Goal: Information Seeking & Learning: Learn about a topic

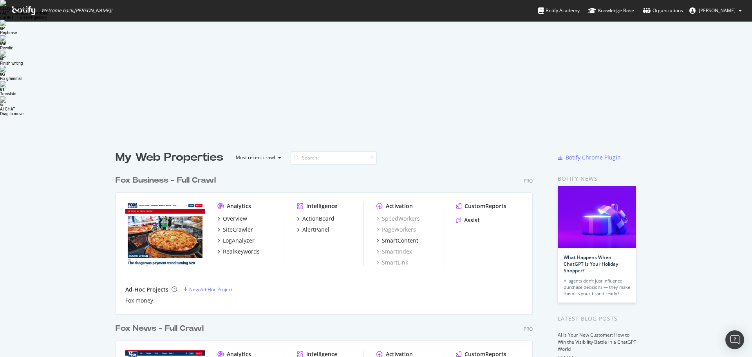
scroll to position [351, 741]
click at [181, 175] on div "Fox Business - Full Crawl" at bounding box center [166, 180] width 100 height 11
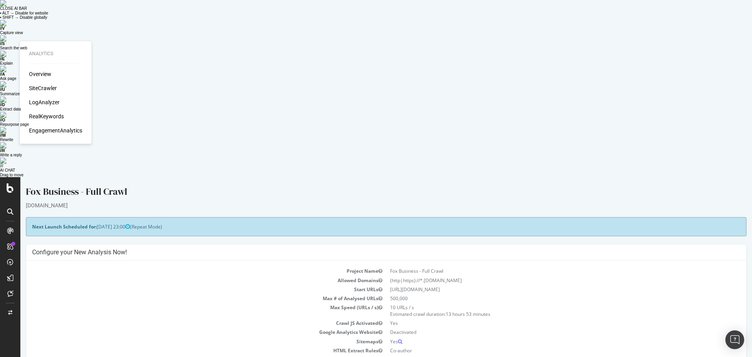
click at [41, 88] on div "SiteCrawler" at bounding box center [43, 88] width 28 height 8
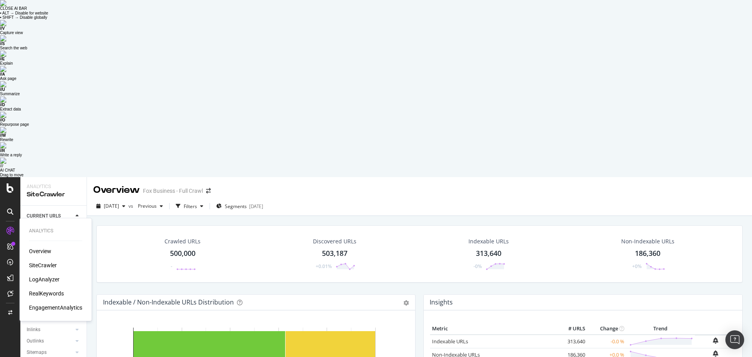
click at [48, 275] on div "LogAnalyzer" at bounding box center [44, 279] width 31 height 8
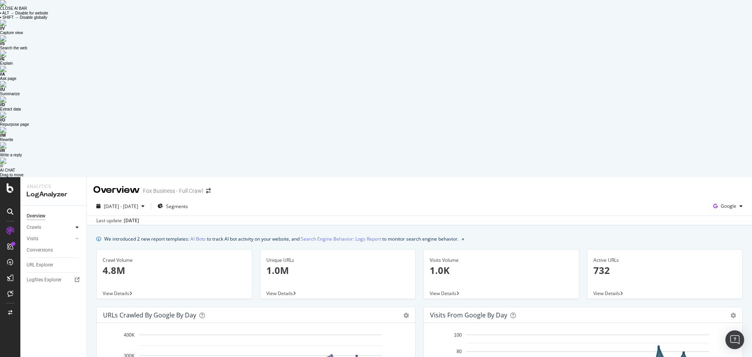
click at [76, 225] on icon at bounding box center [77, 227] width 3 height 5
click at [75, 288] on div at bounding box center [77, 292] width 8 height 8
click at [39, 303] on div "URL Explorer" at bounding box center [40, 307] width 27 height 8
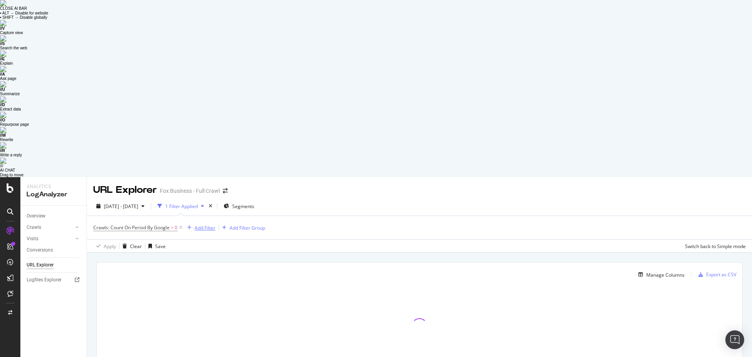
click at [208, 225] on div "Add Filter" at bounding box center [205, 228] width 21 height 7
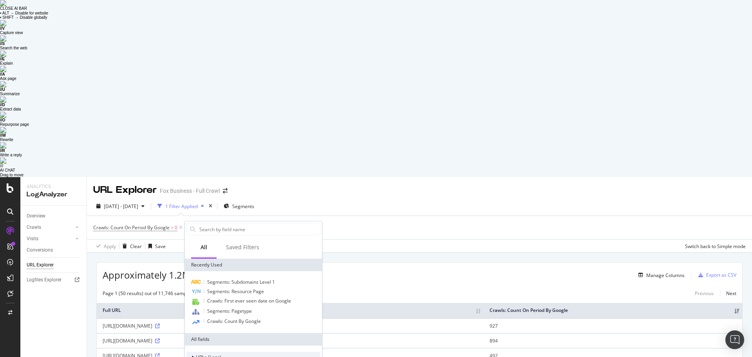
click at [194, 355] on icon at bounding box center [193, 357] width 2 height 5
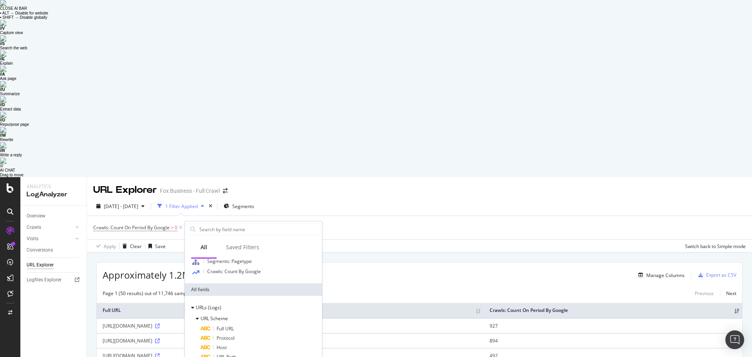
scroll to position [55, 0]
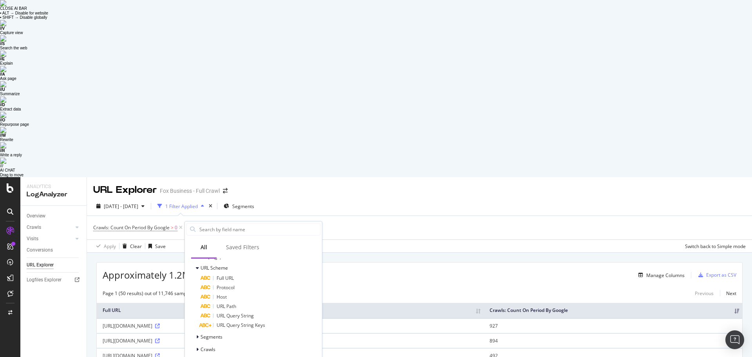
scroll to position [65, 0]
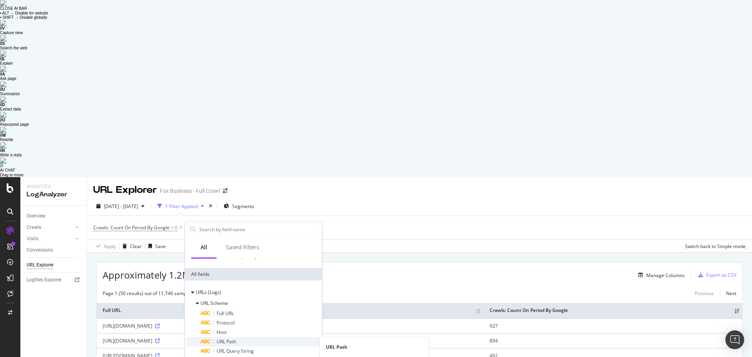
click at [235, 338] on span "URL Path" at bounding box center [227, 341] width 20 height 7
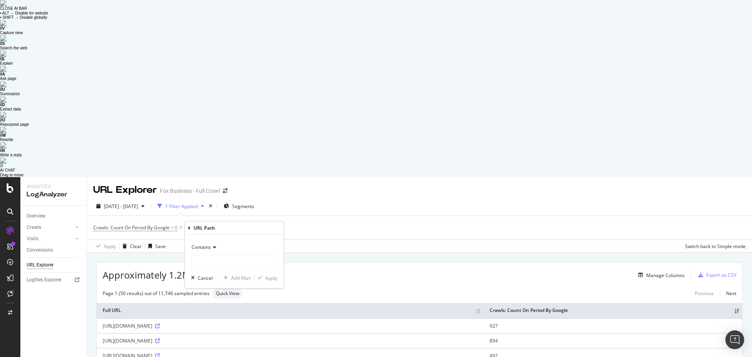
drag, startPoint x: 343, startPoint y: 87, endPoint x: 333, endPoint y: 86, distance: 10.2
click at [343, 263] on div "Approximately 1.2M URLs found Manage Columns Export as CSV" at bounding box center [420, 272] width 646 height 19
click at [261, 224] on icon at bounding box center [261, 228] width 7 height 8
click at [650, 272] on div "Manage Columns" at bounding box center [666, 275] width 38 height 7
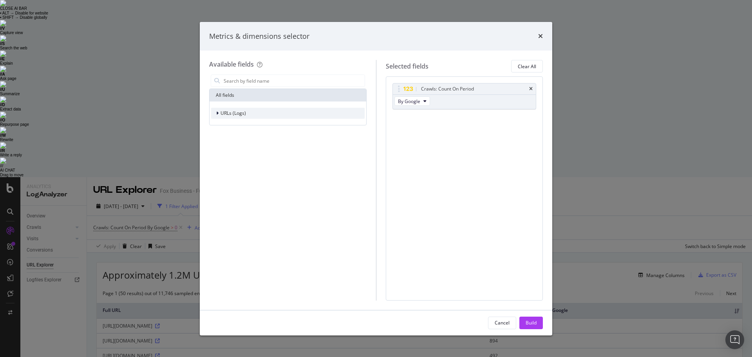
click at [219, 111] on div "modal" at bounding box center [218, 113] width 5 height 8
click at [222, 124] on icon "modal" at bounding box center [222, 124] width 2 height 5
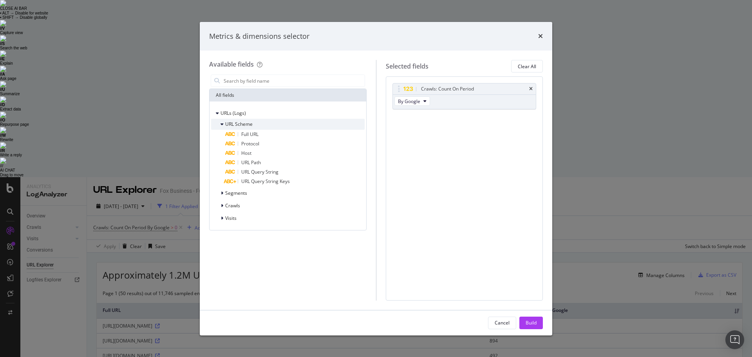
click at [223, 124] on icon "modal" at bounding box center [222, 124] width 3 height 5
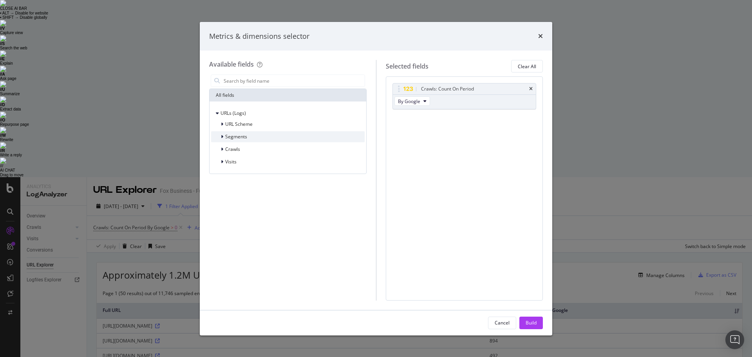
click at [221, 137] on icon "modal" at bounding box center [222, 136] width 2 height 5
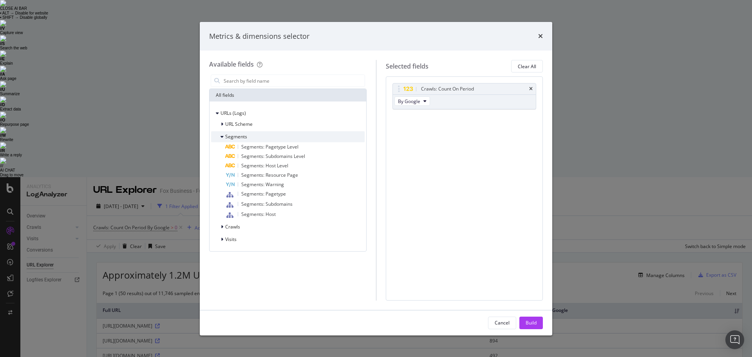
click at [221, 137] on icon "modal" at bounding box center [222, 136] width 3 height 5
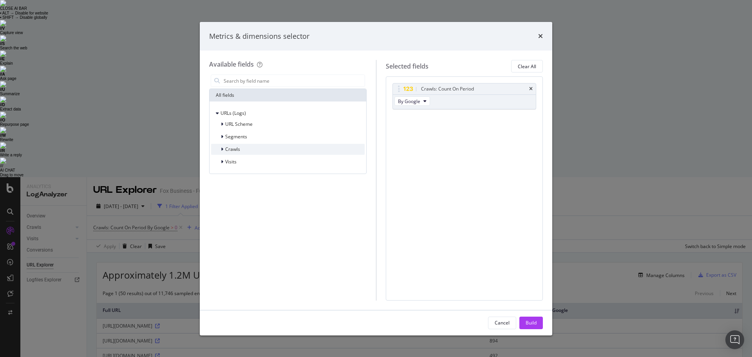
click at [221, 151] on icon "modal" at bounding box center [222, 149] width 2 height 5
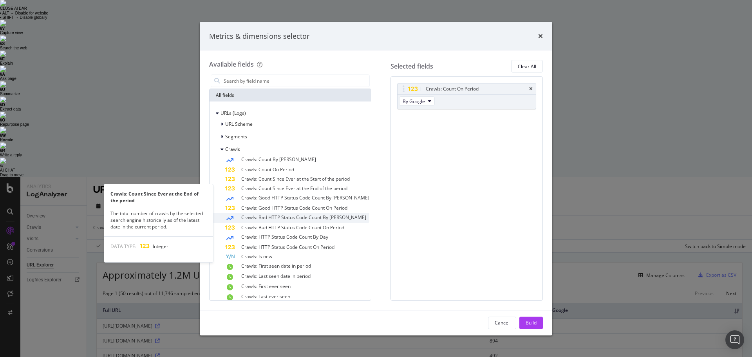
scroll to position [21, 0]
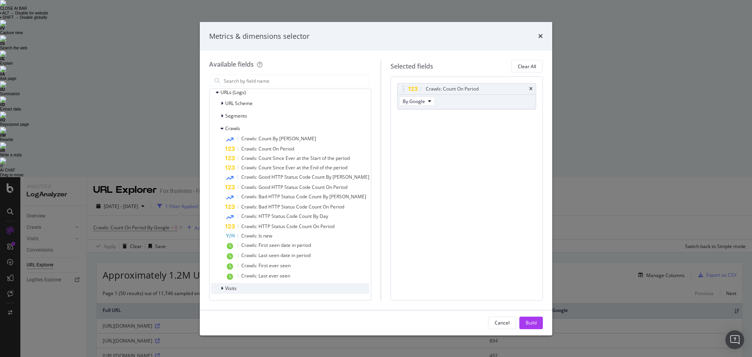
click at [219, 288] on div "Visits" at bounding box center [223, 288] width 25 height 8
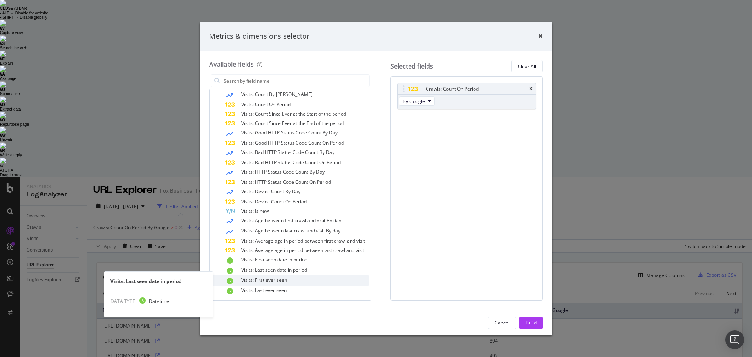
scroll to position [227, 0]
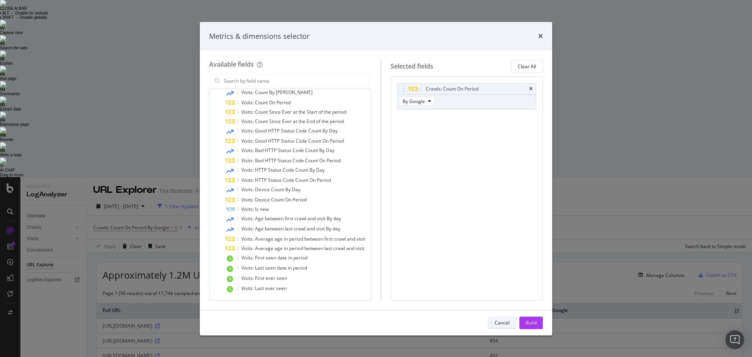
click at [509, 319] on div "Cancel" at bounding box center [502, 322] width 15 height 11
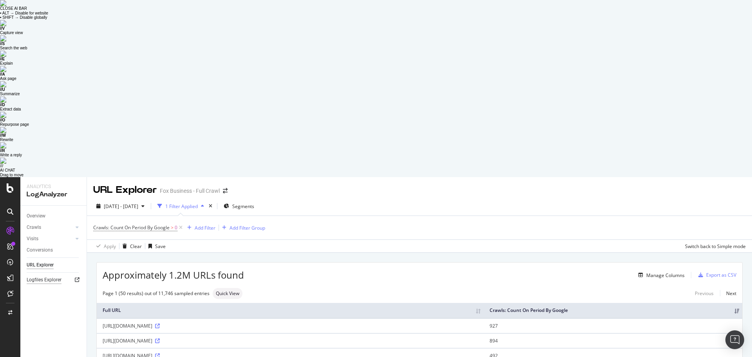
click at [38, 276] on div "Logfiles Explorer" at bounding box center [44, 280] width 35 height 8
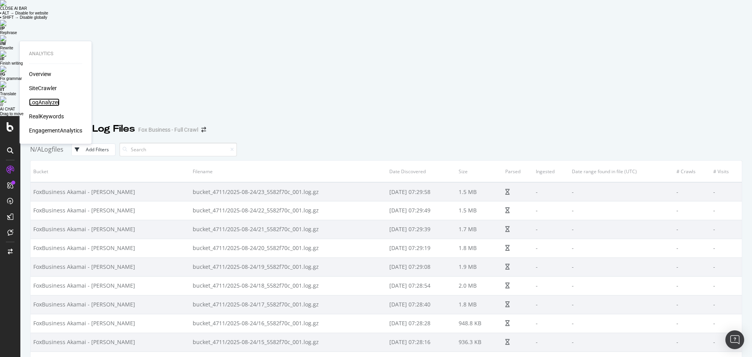
click at [43, 101] on div "LogAnalyzer" at bounding box center [44, 102] width 31 height 8
